Goal: Information Seeking & Learning: Learn about a topic

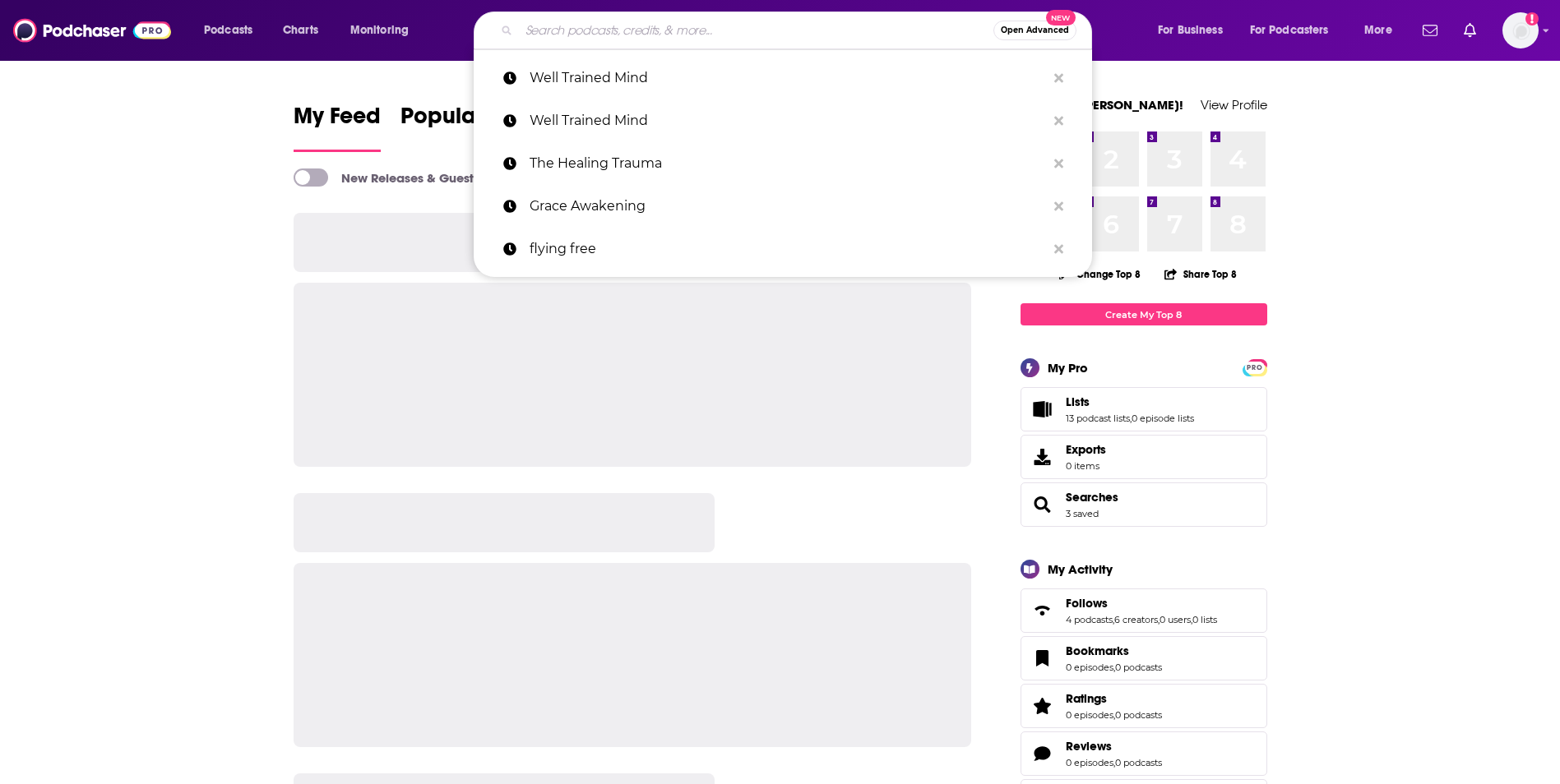
click at [755, 32] on input "Search podcasts, credits, & more..." at bounding box center [756, 30] width 474 height 27
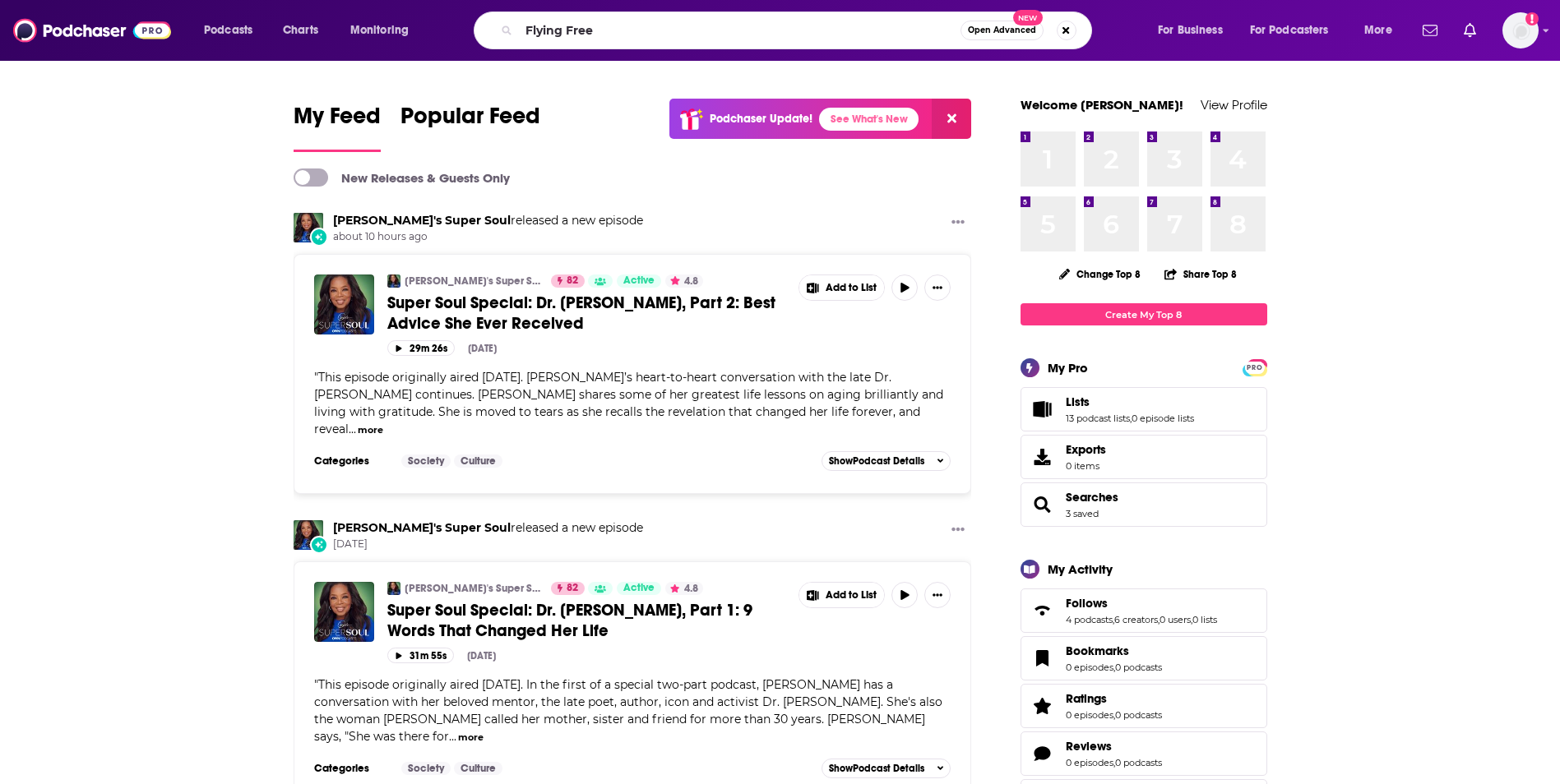
type input "Flying Free"
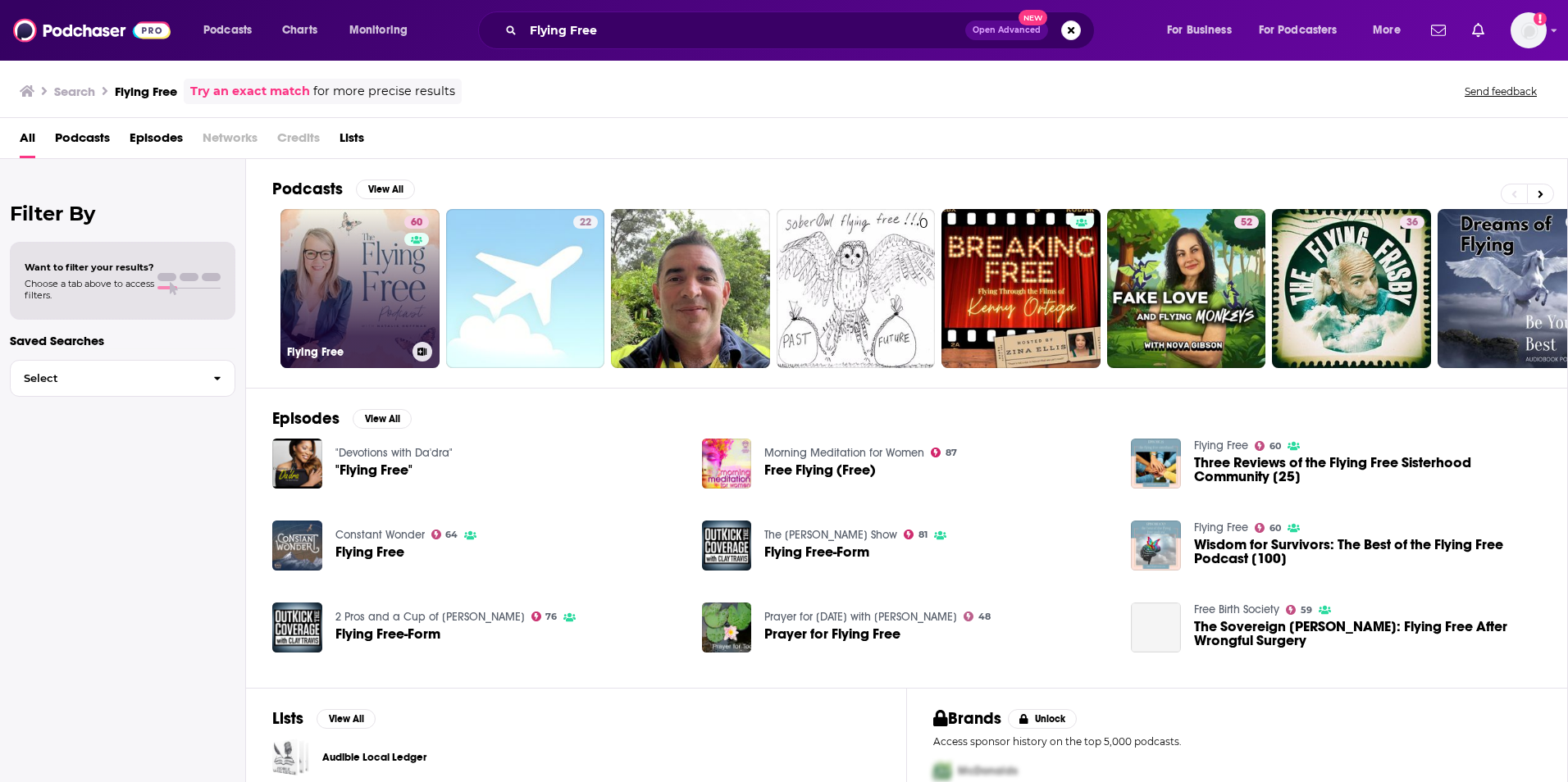
click at [353, 284] on link "60 Flying Free" at bounding box center [360, 288] width 159 height 159
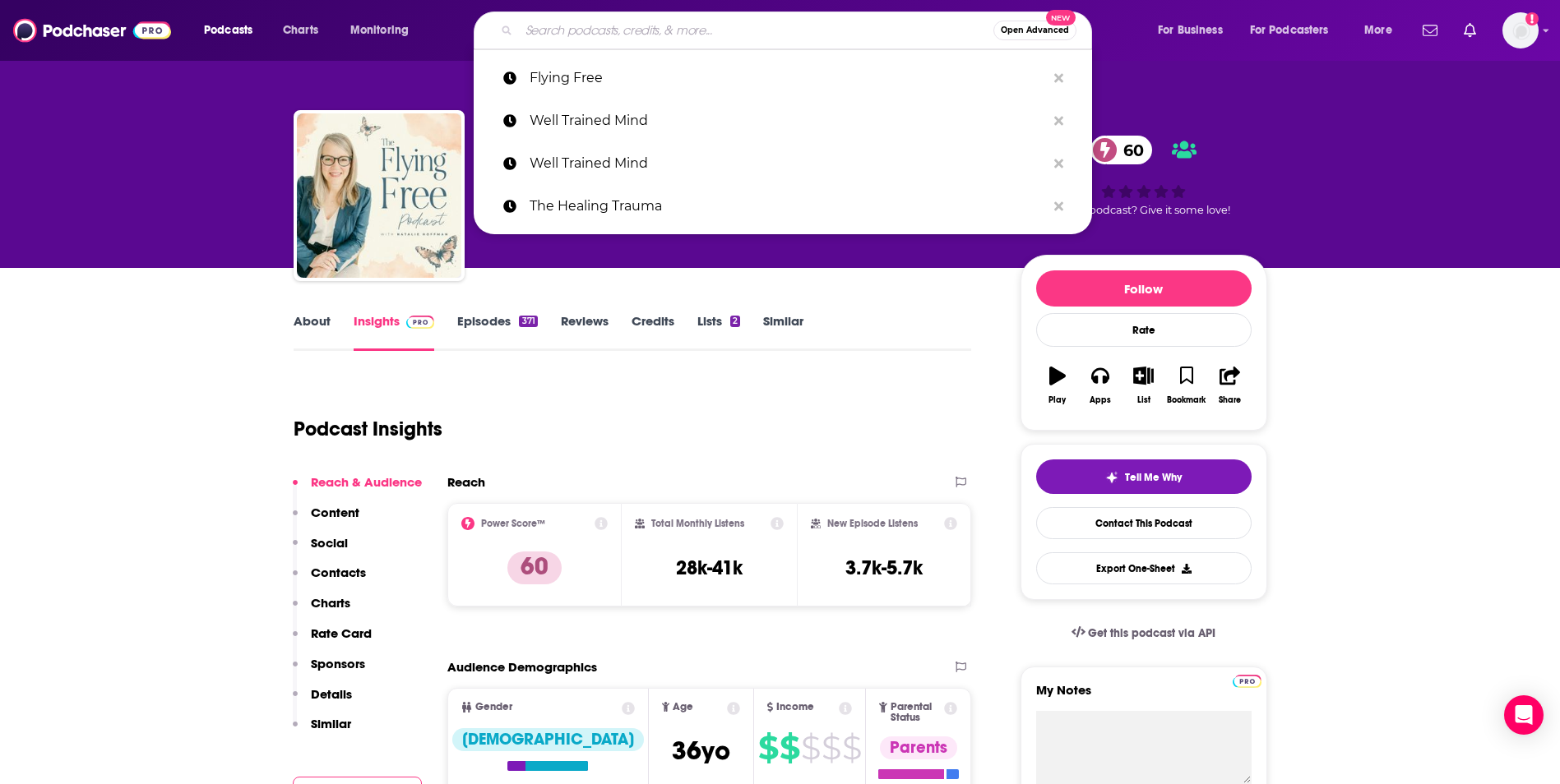
click at [654, 26] on input "Search podcasts, credits, & more..." at bounding box center [756, 30] width 474 height 27
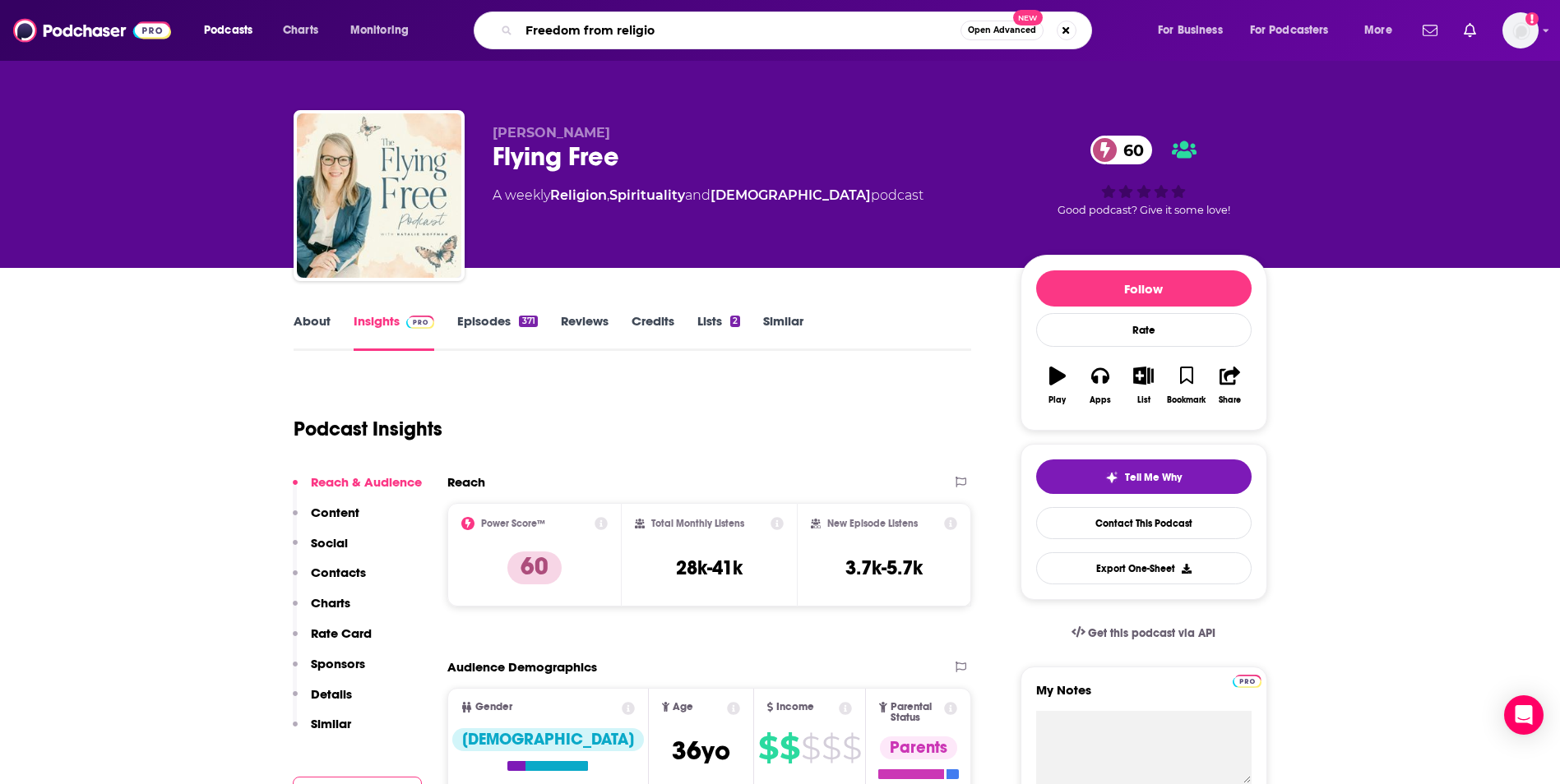
type input "Freedom from religion"
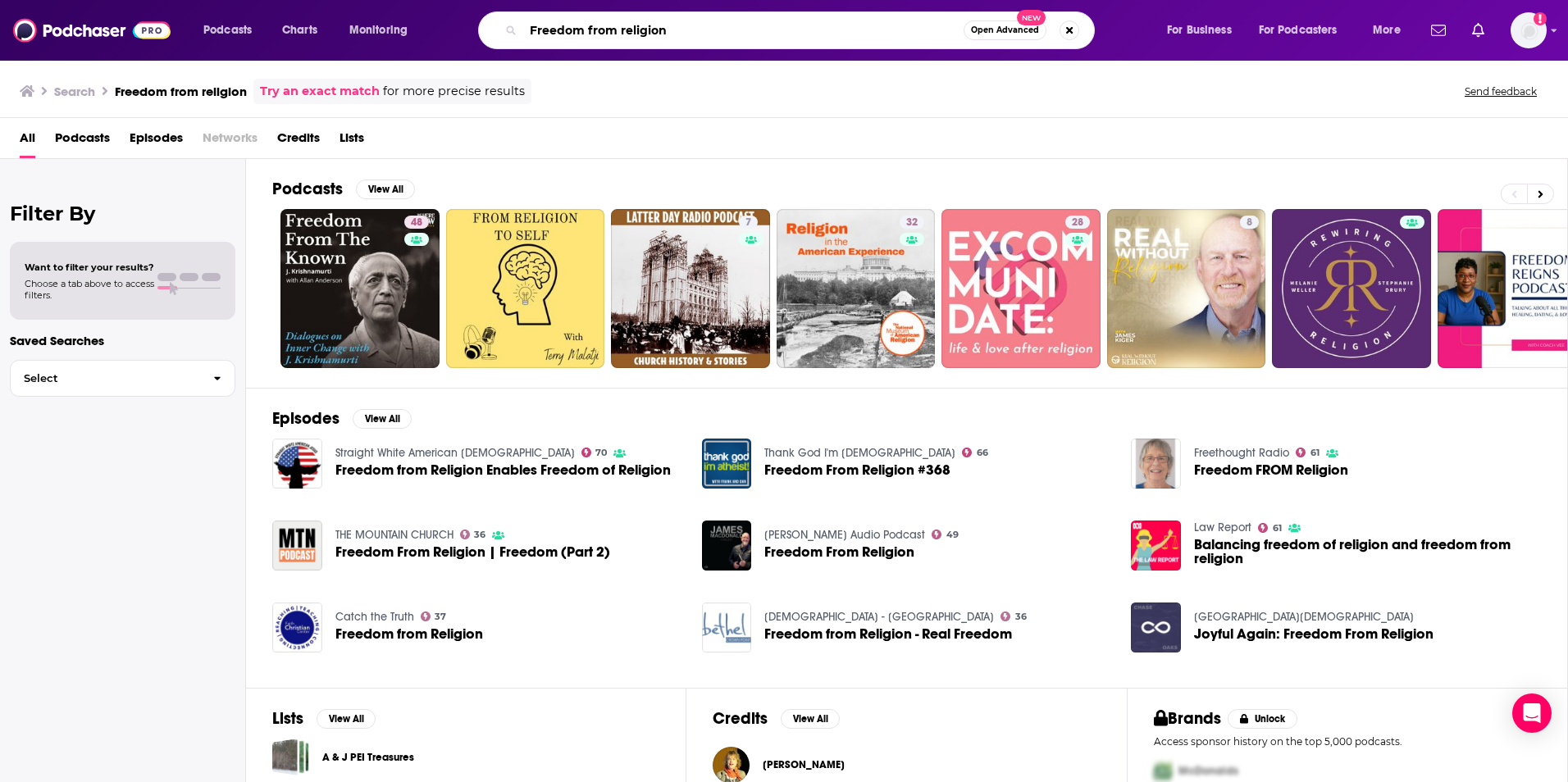
click at [717, 35] on input "Freedom from religion" at bounding box center [744, 30] width 441 height 27
type input "speaking of cults"
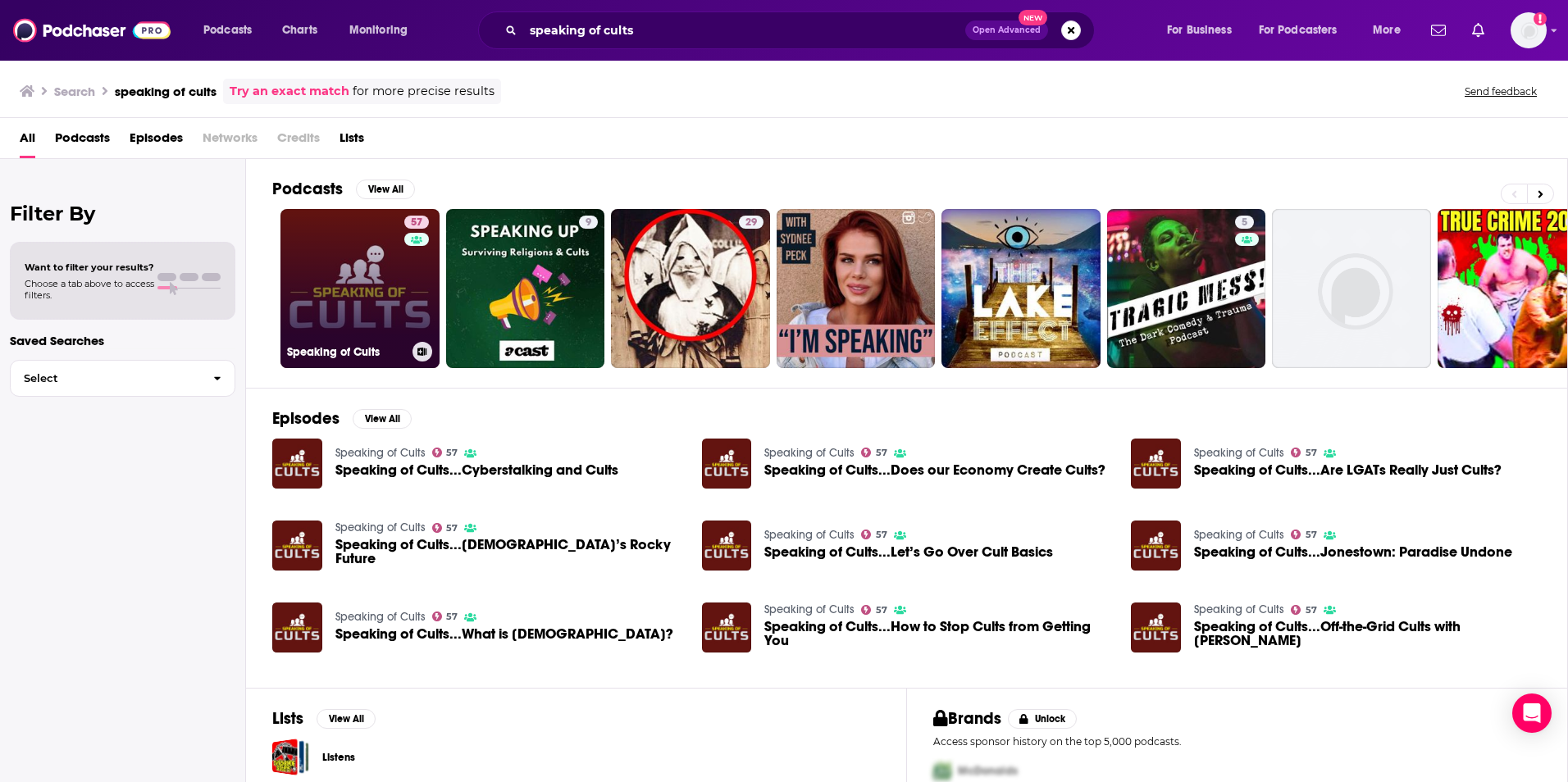
click at [384, 282] on link "57 Speaking of Cults" at bounding box center [360, 288] width 159 height 159
